Goal: Task Accomplishment & Management: Use online tool/utility

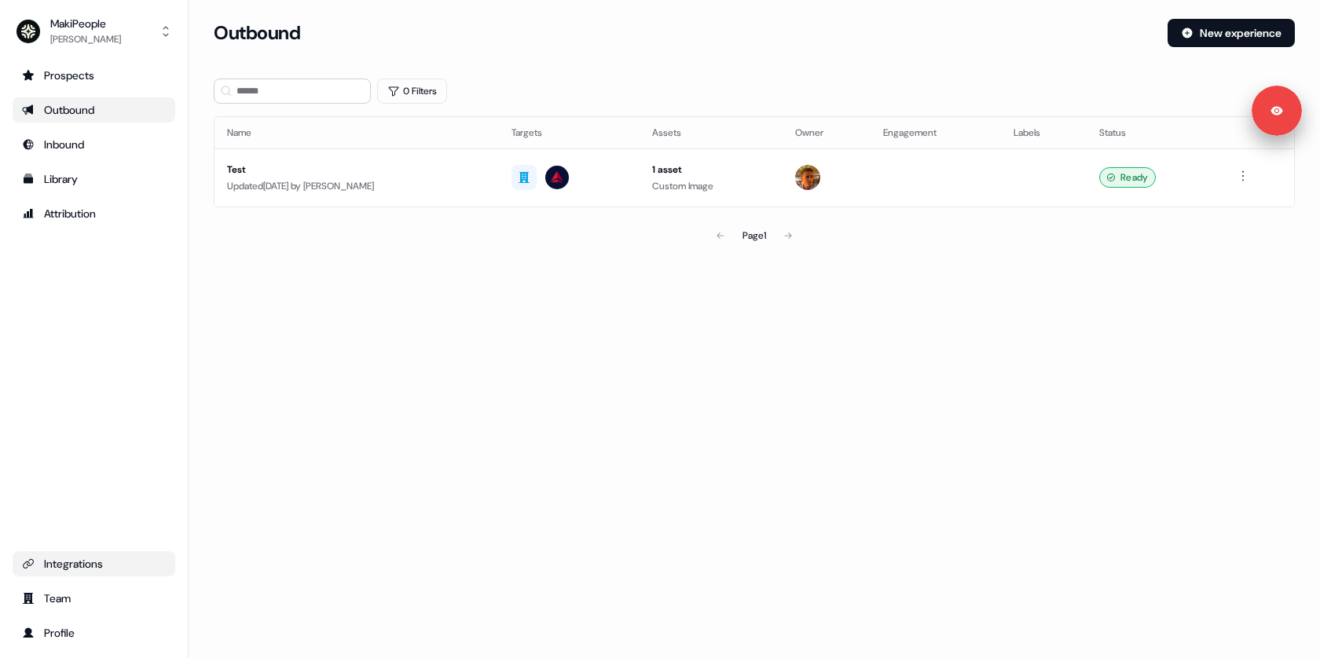
click at [105, 564] on div "Integrations" at bounding box center [94, 564] width 144 height 16
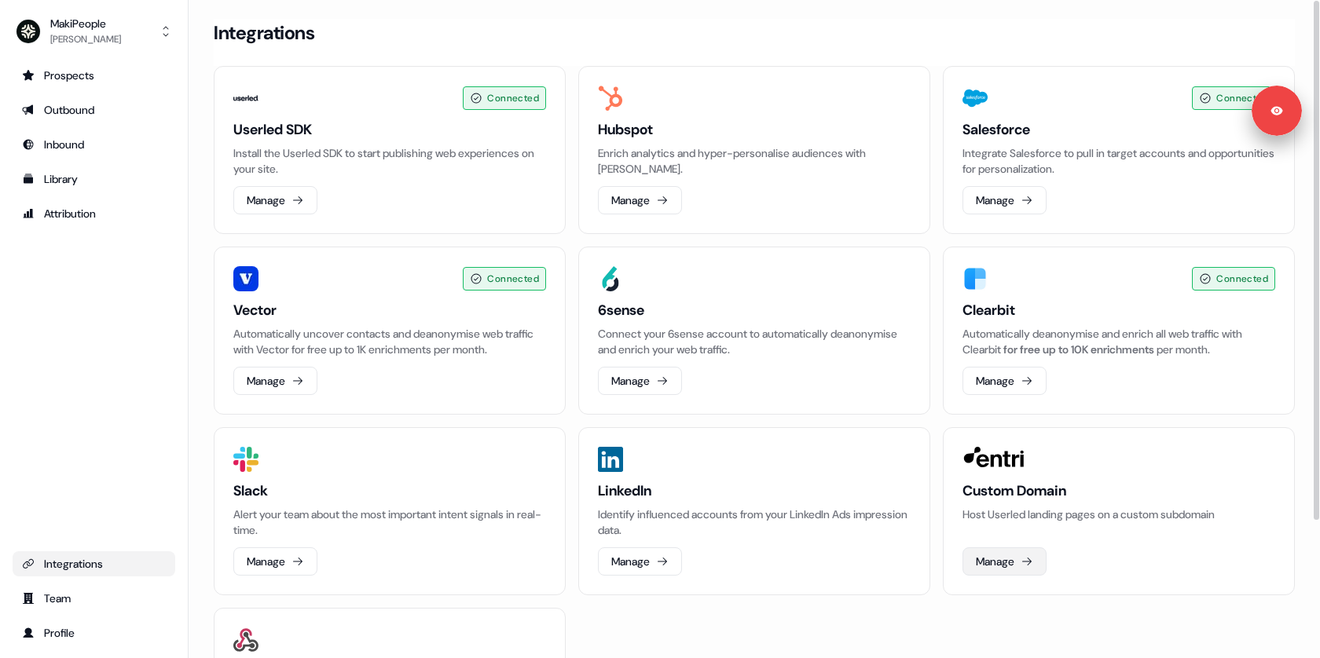
click at [1003, 564] on button "Manage" at bounding box center [1004, 562] width 84 height 28
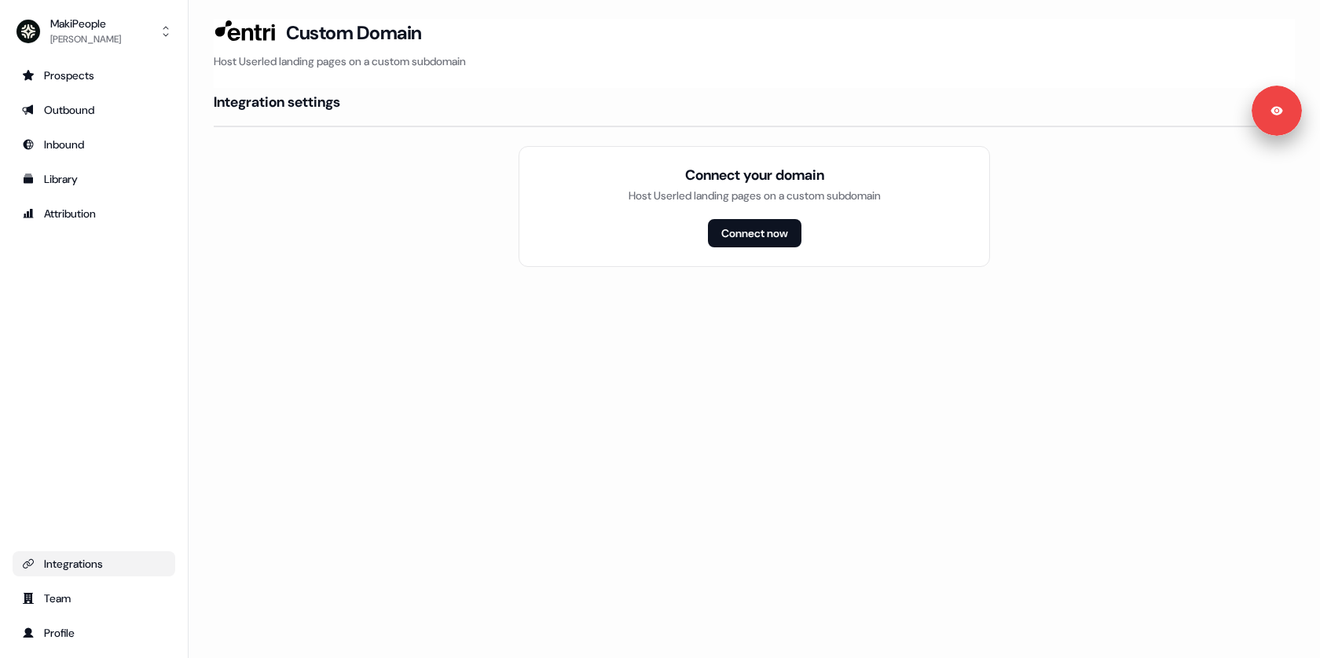
click at [616, 258] on div "Connect your domain Host Userled landing pages on a custom subdomain Connect now" at bounding box center [754, 206] width 471 height 121
click at [727, 228] on button "Connect now" at bounding box center [754, 233] width 93 height 28
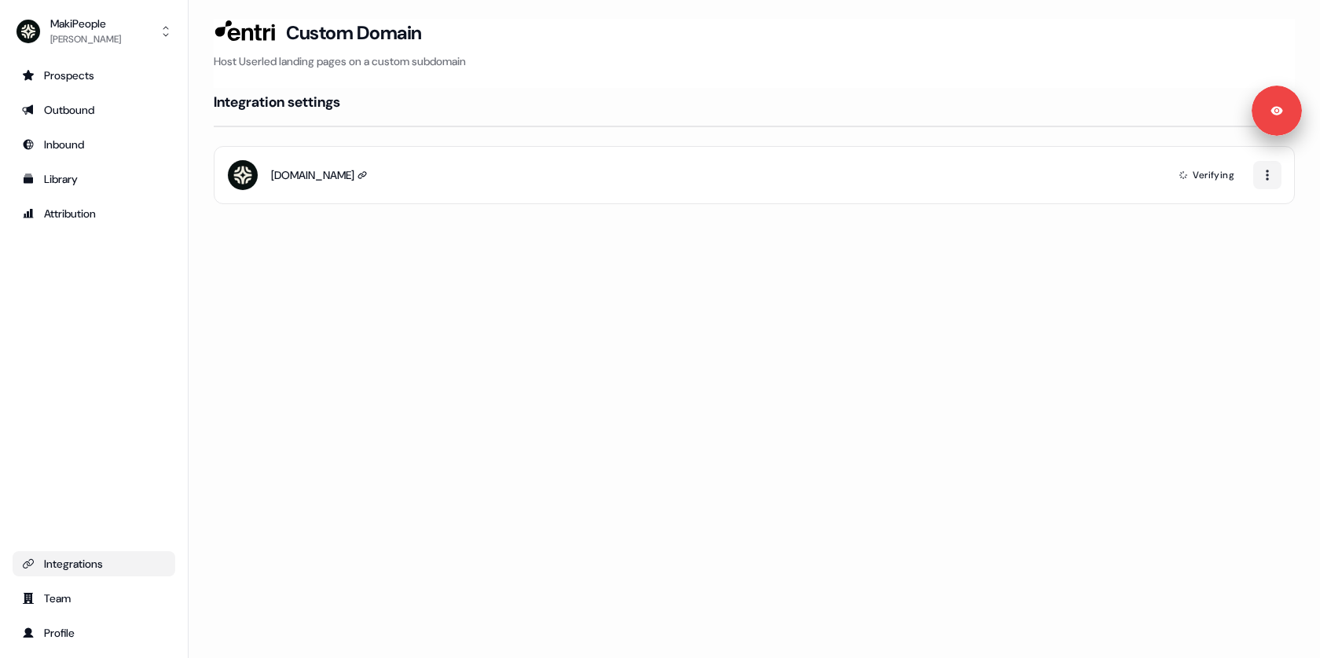
click at [490, 392] on div "Loading... Custom Domain Host Userled landing pages on a custom subdomain Integ…" at bounding box center [754, 329] width 1131 height 658
click at [354, 167] on div "[DOMAIN_NAME]" at bounding box center [312, 175] width 83 height 16
